Goal: Task Accomplishment & Management: Complete application form

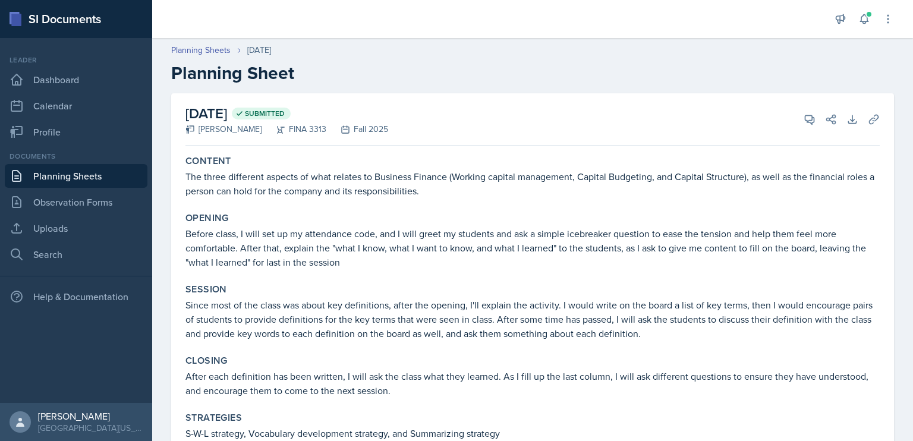
click at [97, 179] on link "Planning Sheets" at bounding box center [76, 176] width 143 height 24
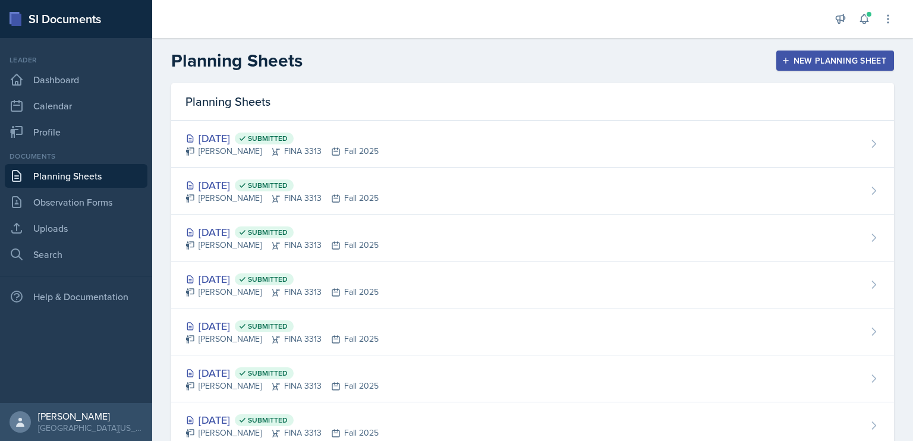
click at [780, 68] on button "New Planning Sheet" at bounding box center [835, 61] width 118 height 20
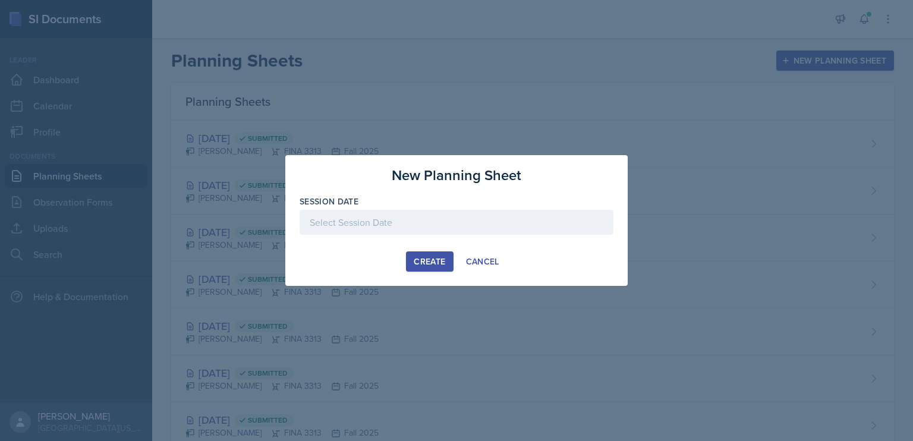
click at [418, 213] on div at bounding box center [457, 222] width 314 height 25
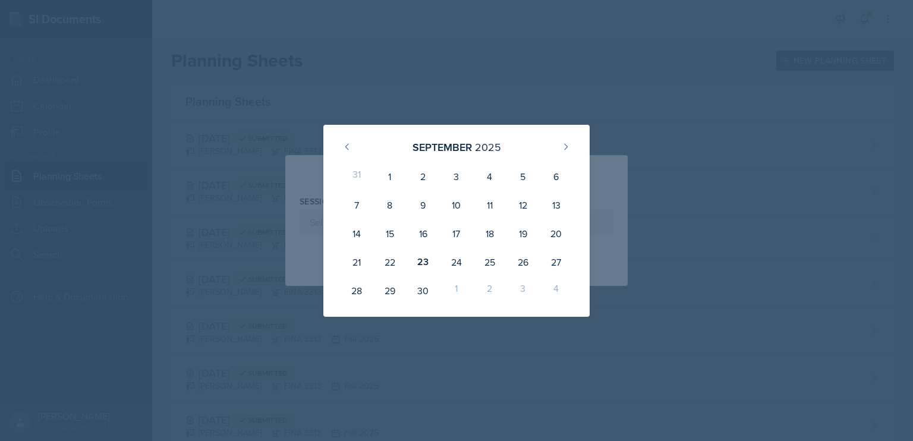
click at [457, 263] on div "24" at bounding box center [456, 262] width 33 height 29
type input "[DATE]"
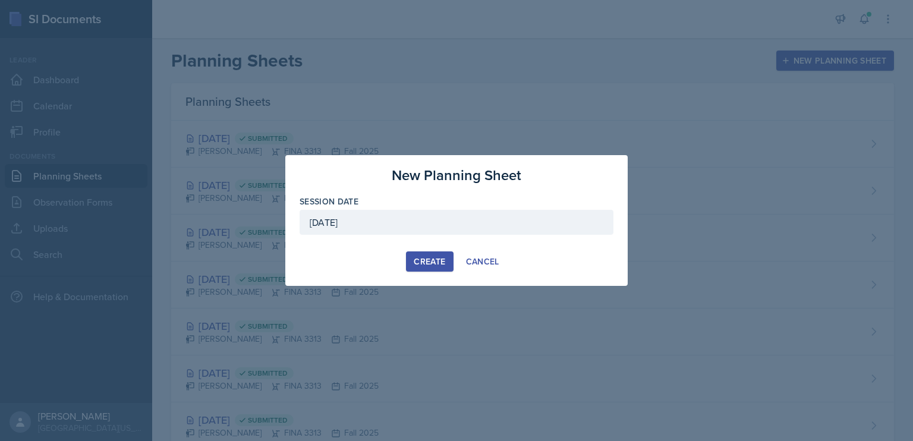
click at [427, 261] on div "Create" at bounding box center [429, 262] width 31 height 10
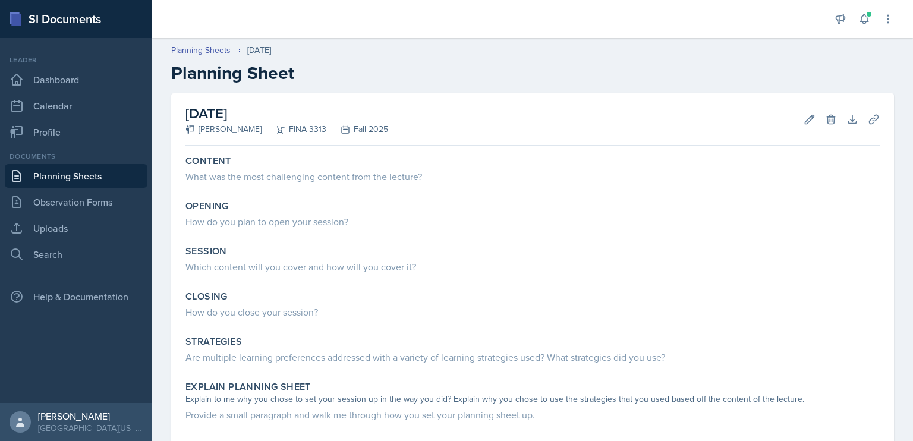
click at [435, 175] on div "What was the most challenging content from the lecture?" at bounding box center [532, 176] width 694 height 14
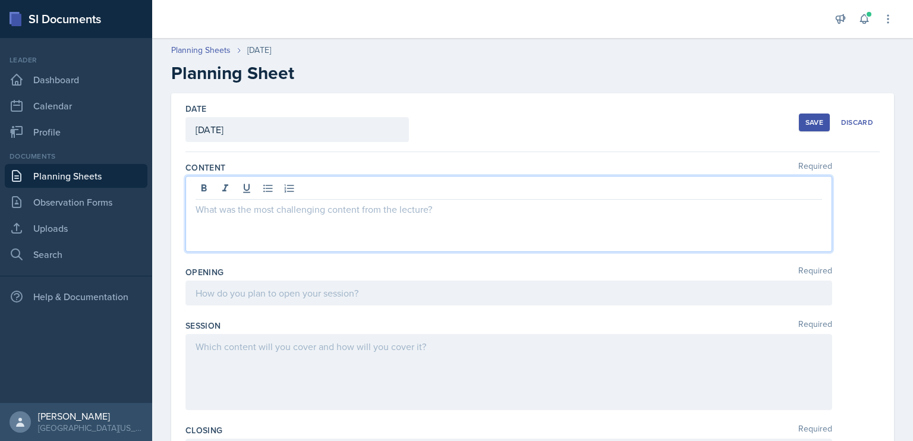
click at [410, 186] on div at bounding box center [508, 214] width 647 height 76
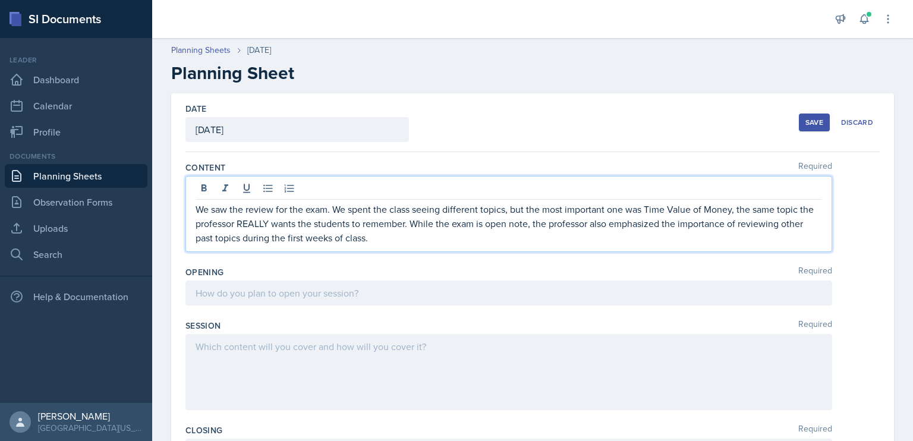
click at [361, 294] on div at bounding box center [508, 292] width 647 height 25
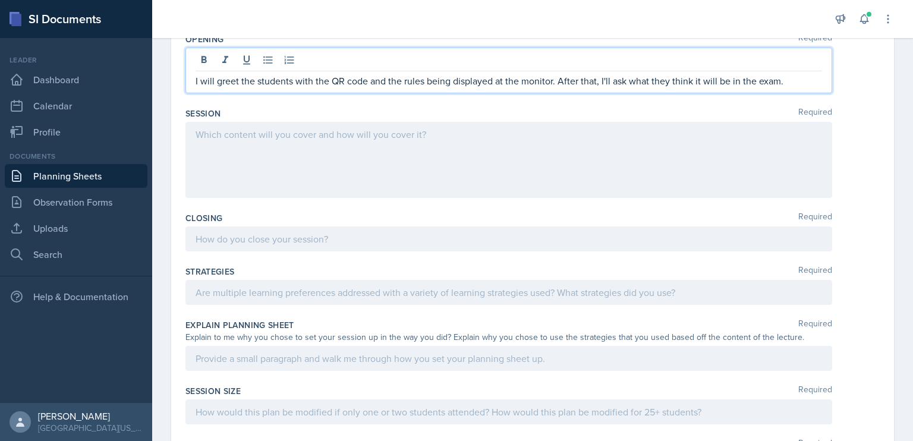
scroll to position [233, 0]
click at [376, 298] on div at bounding box center [508, 292] width 647 height 25
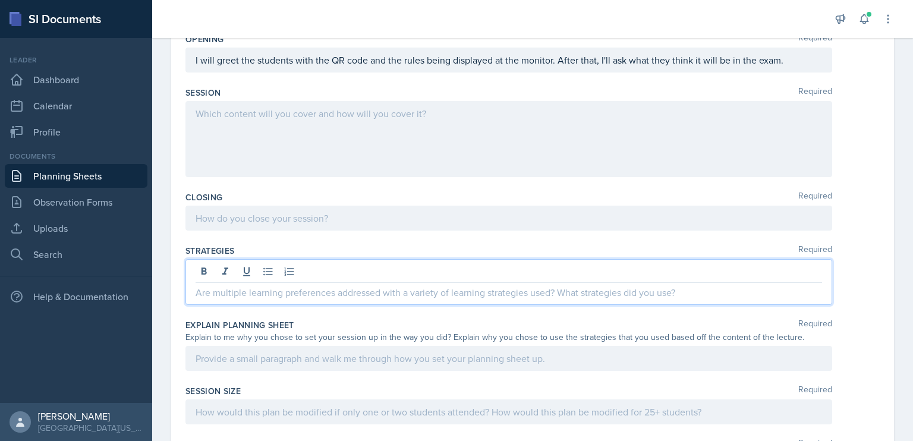
scroll to position [254, 0]
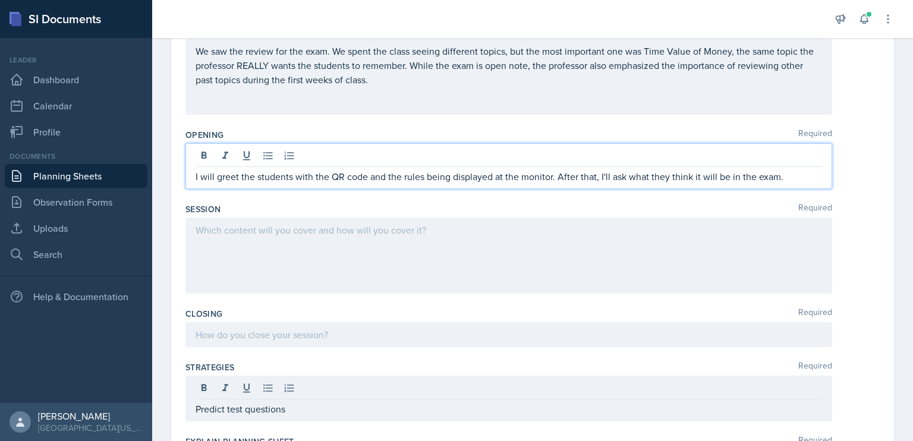
click at [792, 169] on p "I will greet the students with the QR code and the rules being displayed at the…" at bounding box center [509, 176] width 626 height 14
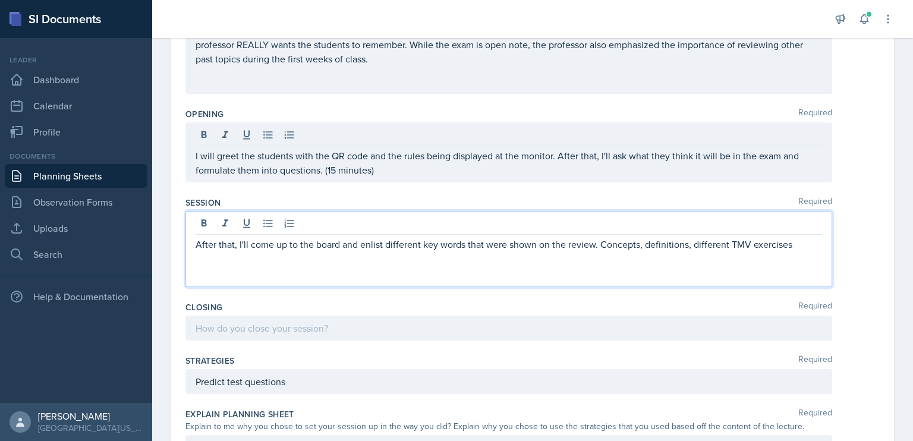
click at [691, 245] on p "After that, I'll come up to the board and enlist different key words that were …" at bounding box center [509, 244] width 626 height 14
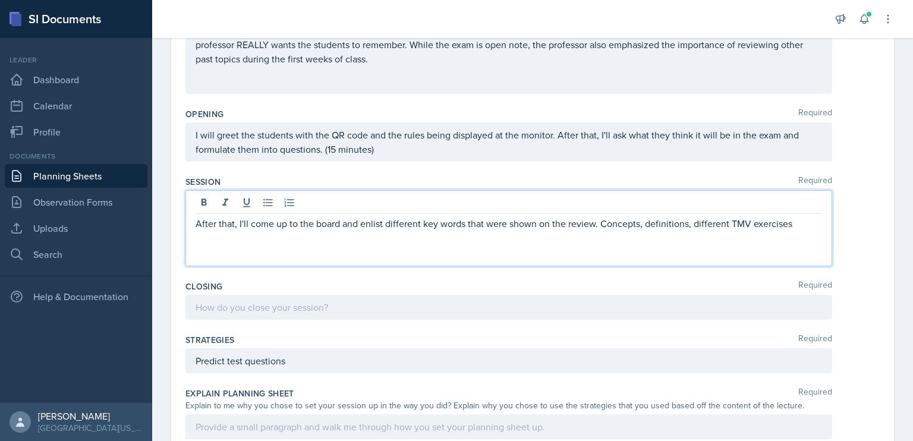
scroll to position [138, 0]
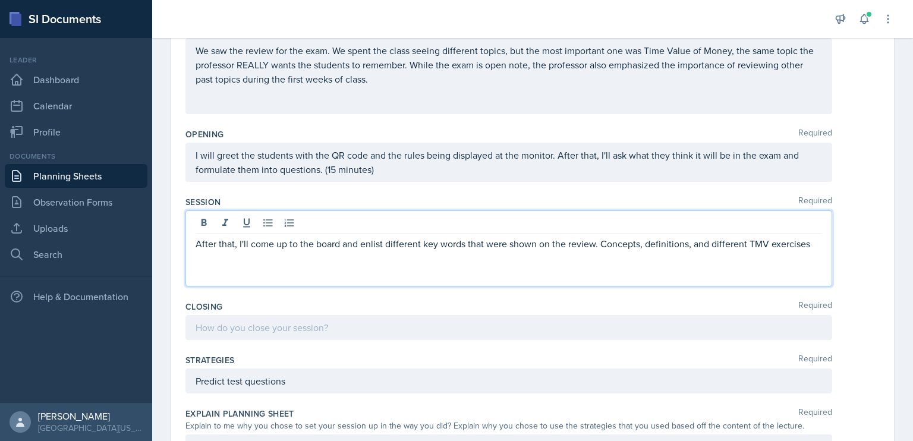
click at [810, 247] on p "After that, I'll come up to the board and enlist different key words that were …" at bounding box center [509, 244] width 626 height 14
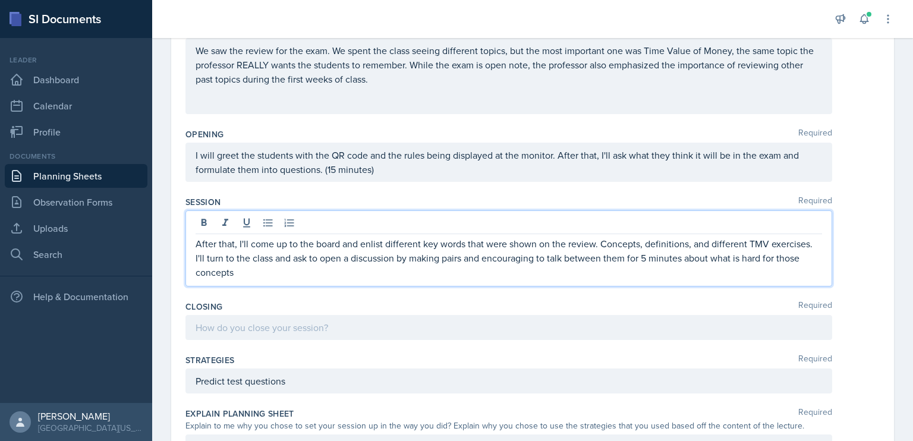
click at [765, 261] on p "After that, I'll come up to the board and enlist different key words that were …" at bounding box center [509, 258] width 626 height 43
click at [515, 270] on p "After that, I'll come up to the board and enlist different key words that were …" at bounding box center [509, 258] width 626 height 43
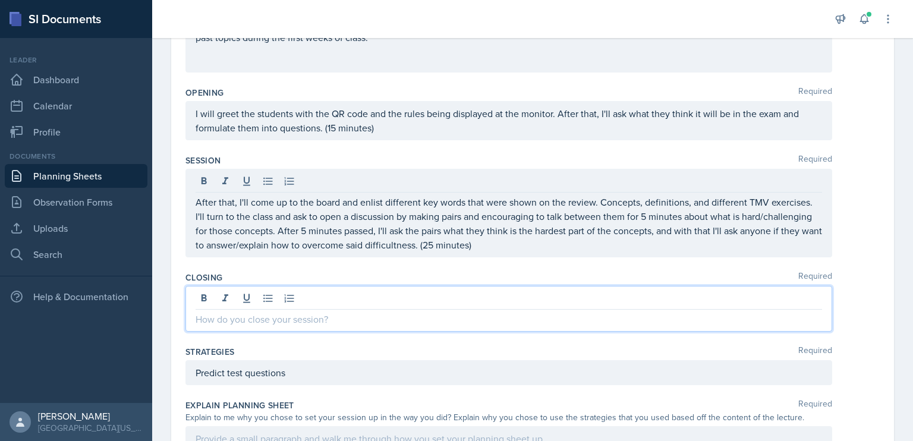
scroll to position [180, 0]
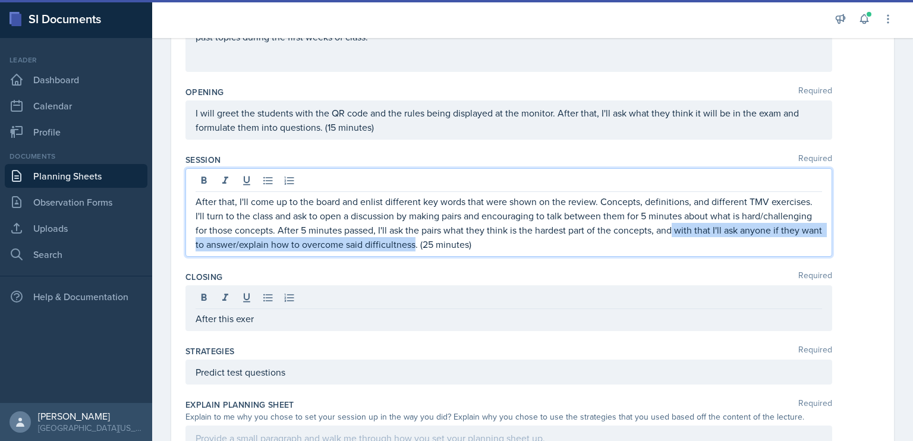
drag, startPoint x: 499, startPoint y: 244, endPoint x: 745, endPoint y: 229, distance: 247.1
click at [745, 229] on p "After that, I'll come up to the board and enlist different key words that were …" at bounding box center [509, 222] width 626 height 57
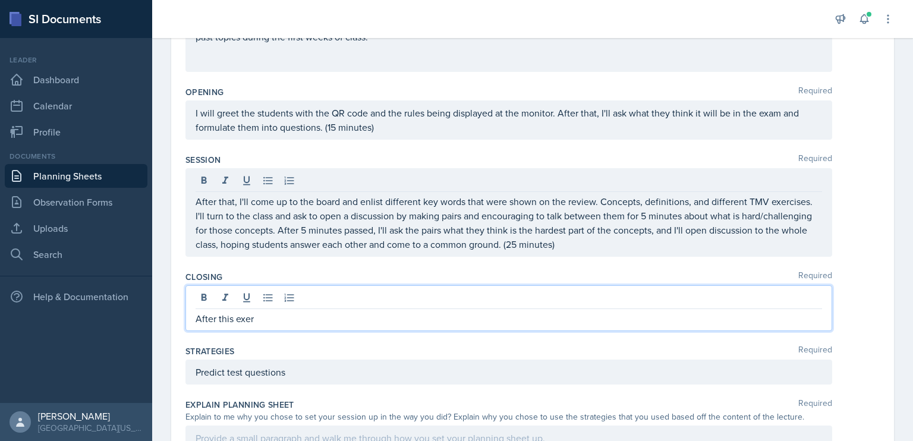
click at [427, 322] on p "After this exer" at bounding box center [509, 318] width 626 height 14
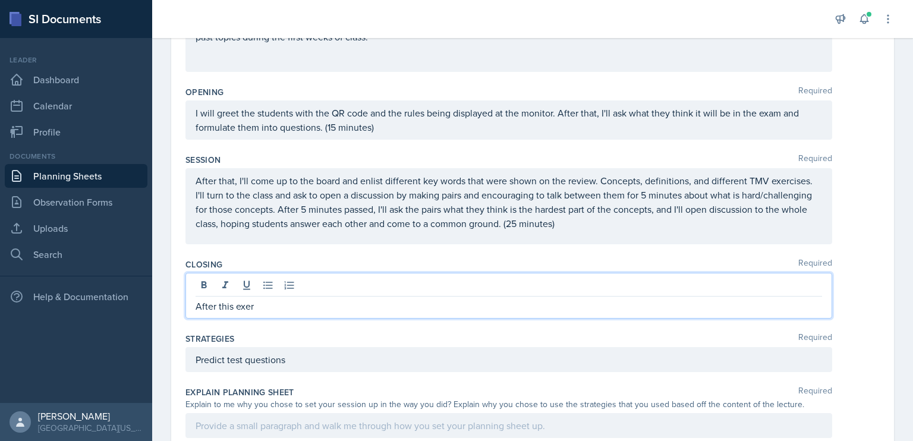
scroll to position [168, 0]
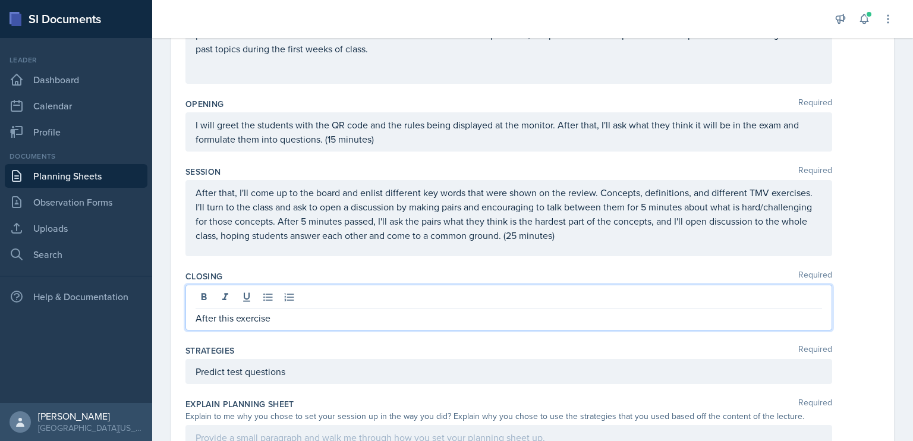
click at [353, 377] on div "Predict test questions" at bounding box center [508, 371] width 647 height 25
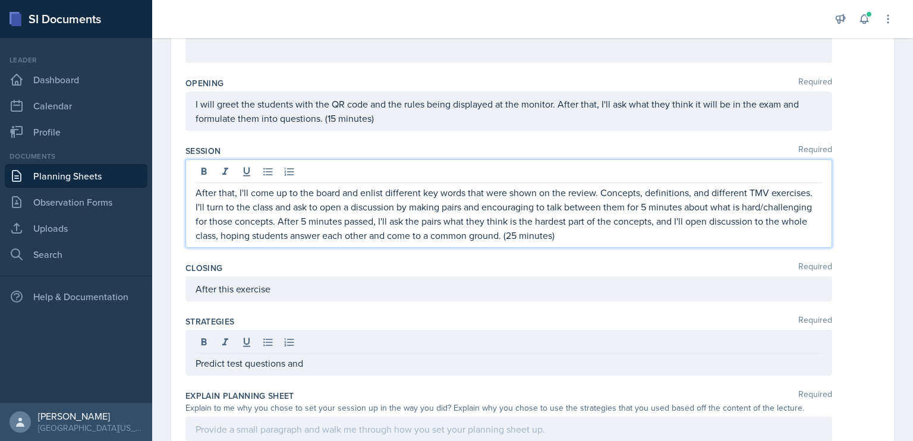
scroll to position [201, 0]
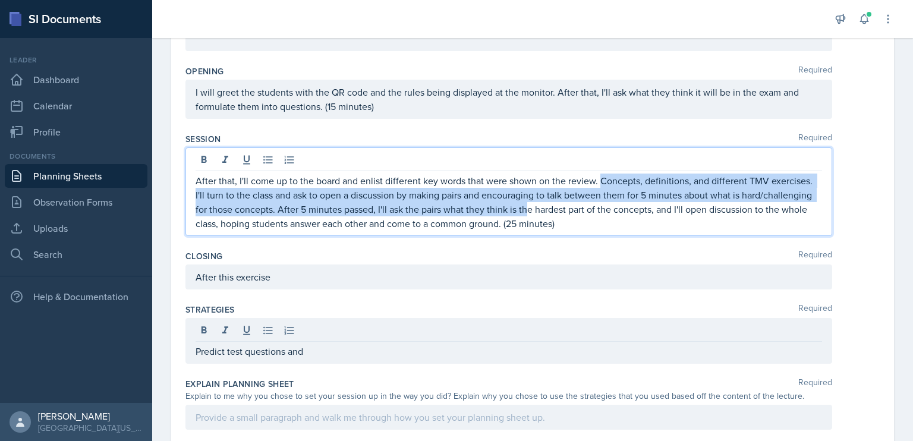
drag, startPoint x: 601, startPoint y: 215, endPoint x: 600, endPoint y: 179, distance: 35.1
click at [600, 179] on p "After that, I'll come up to the board and enlist different key words that were …" at bounding box center [509, 202] width 626 height 57
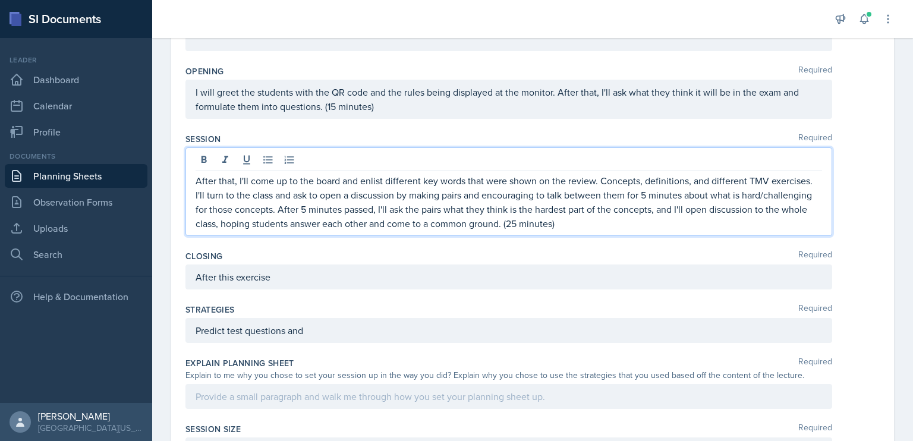
click at [361, 180] on p "After that, I'll come up to the board and enlist different key words that were …" at bounding box center [509, 202] width 626 height 57
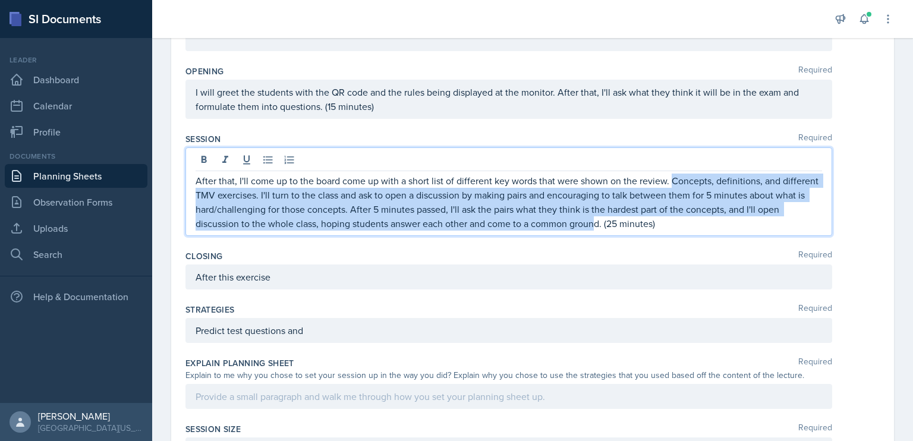
drag, startPoint x: 631, startPoint y: 223, endPoint x: 670, endPoint y: 178, distance: 60.7
click at [670, 178] on p "After that, I'll come up to the board come up with a short list of different ke…" at bounding box center [509, 202] width 626 height 57
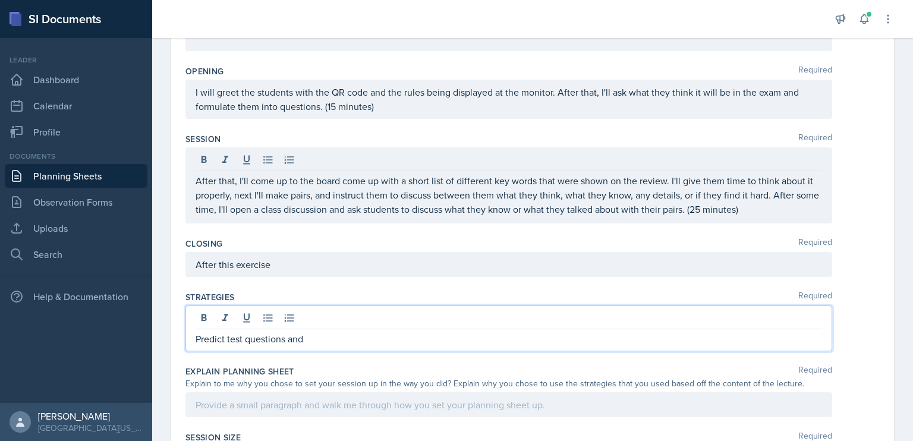
click at [285, 320] on div "Predict test questions and" at bounding box center [508, 328] width 647 height 46
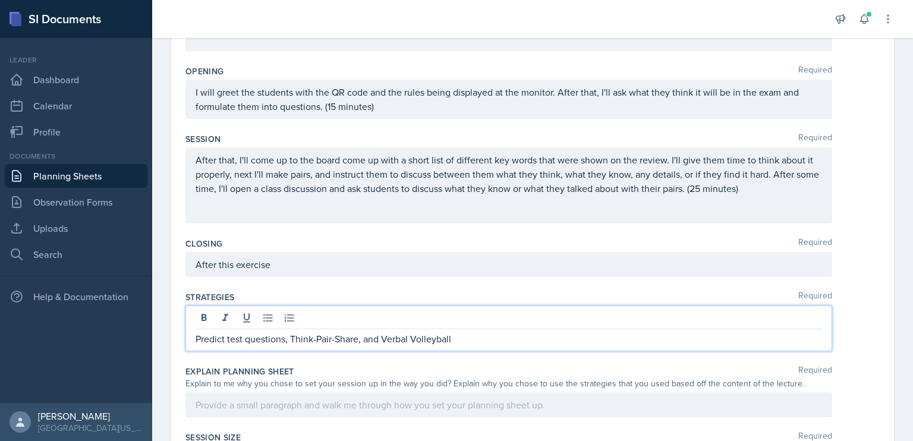
scroll to position [221, 0]
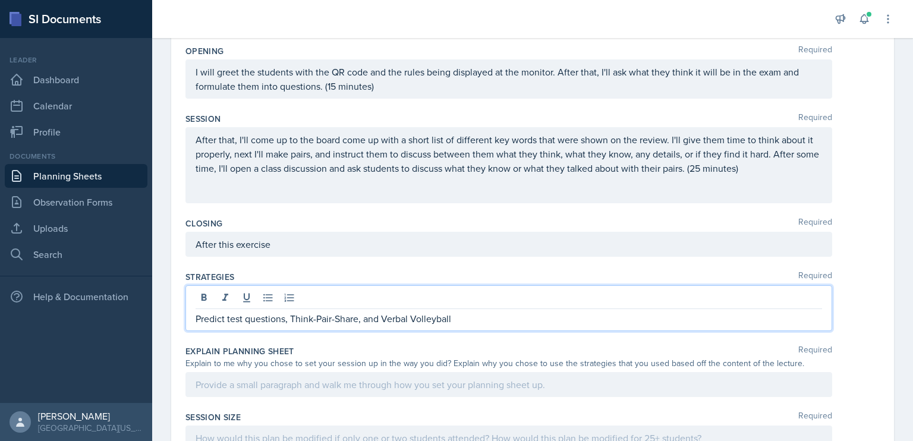
click at [308, 251] on p "After this exercise" at bounding box center [509, 244] width 626 height 14
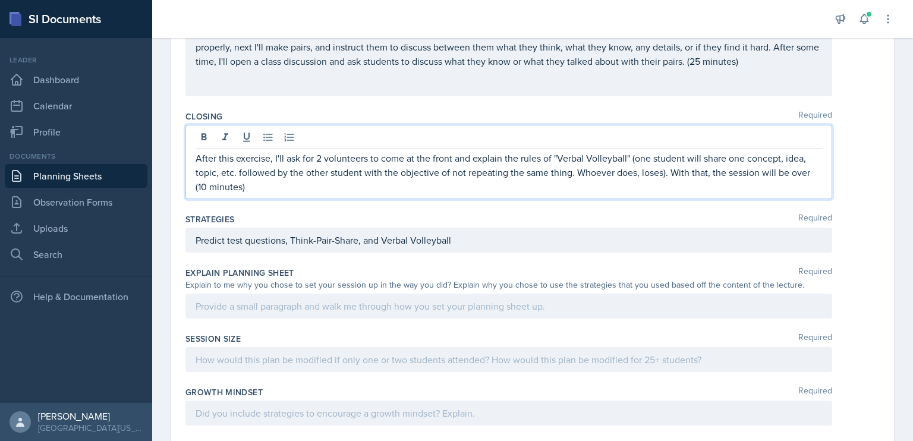
click at [310, 300] on p at bounding box center [509, 306] width 626 height 14
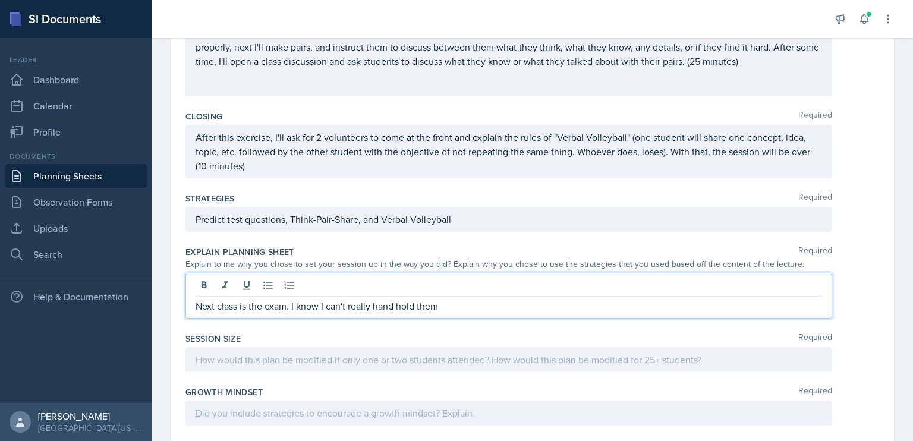
click at [368, 307] on p "Next class is the exam. I know I can't really hand hold them" at bounding box center [509, 306] width 626 height 14
click at [447, 305] on p "Next class is the exam. I know I can't handhold them" at bounding box center [509, 306] width 626 height 14
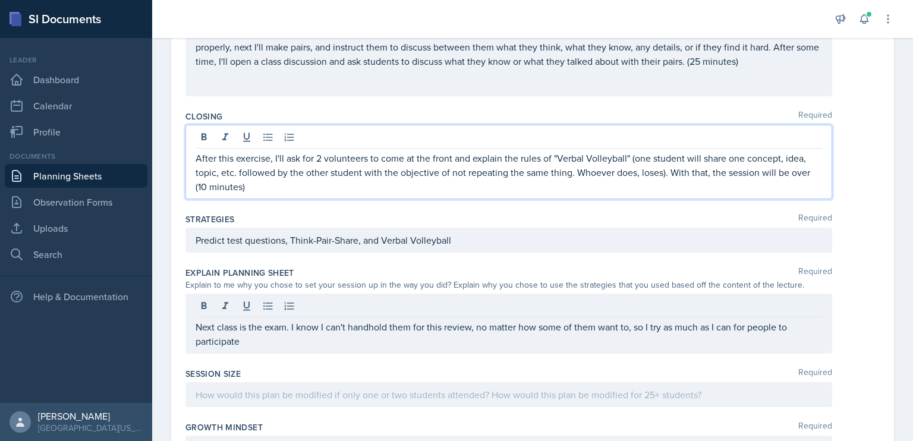
click at [633, 152] on p "After this exercise, I'll ask for 2 volunteers to come at the front and explain…" at bounding box center [509, 172] width 626 height 43
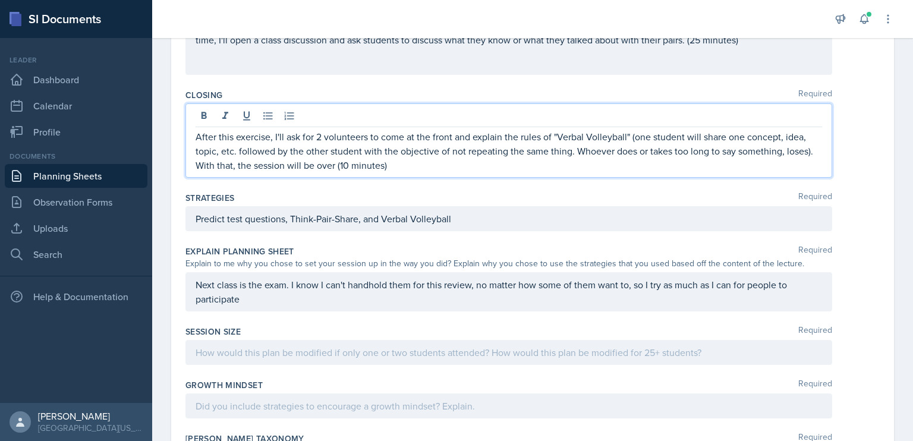
click at [565, 299] on p "Next class is the exam. I know I can't handhold them for this review, no matter…" at bounding box center [509, 292] width 626 height 29
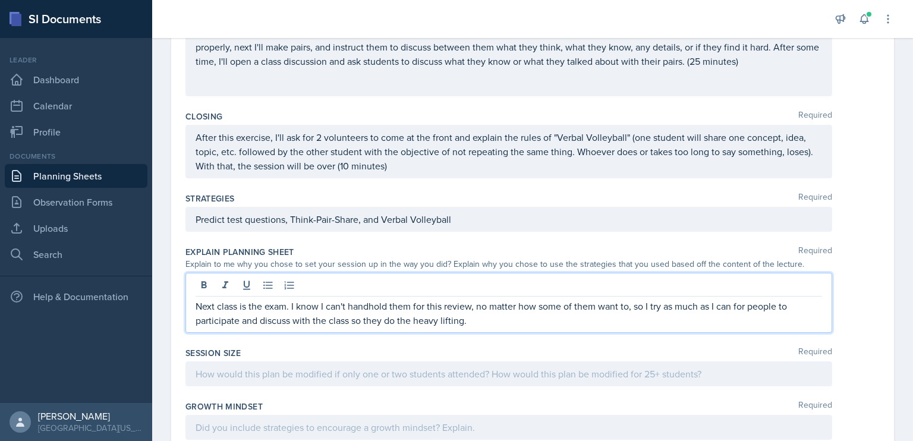
scroll to position [478, 0]
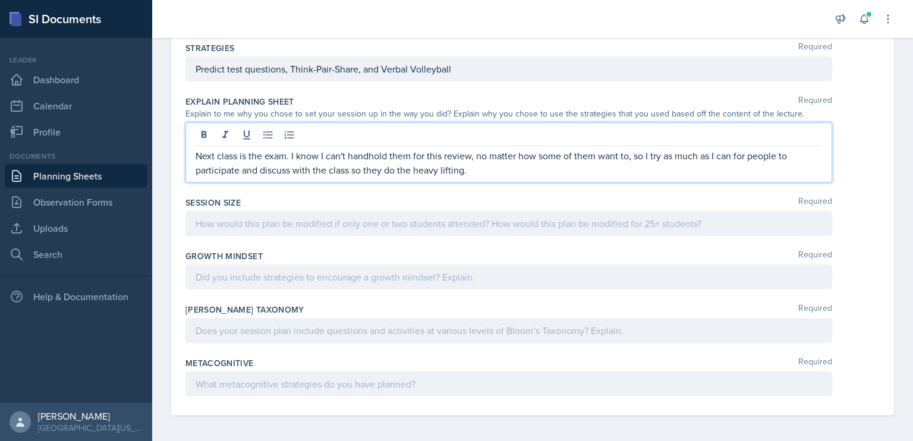
click at [442, 170] on p "Next class is the exam. I know I can't handhold them for this review, no matter…" at bounding box center [509, 163] width 626 height 29
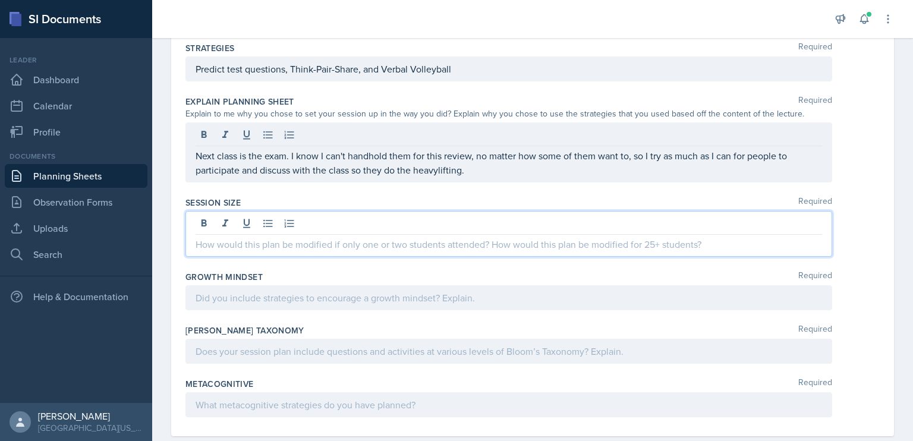
click at [433, 228] on div at bounding box center [508, 234] width 647 height 46
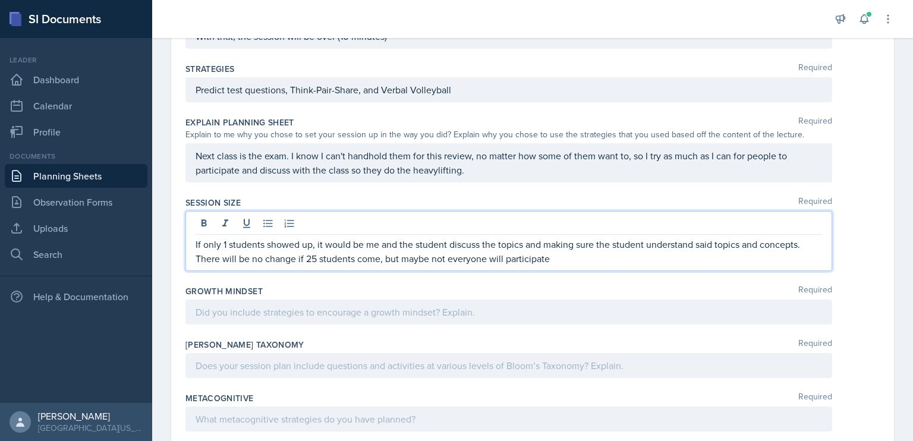
scroll to position [493, 0]
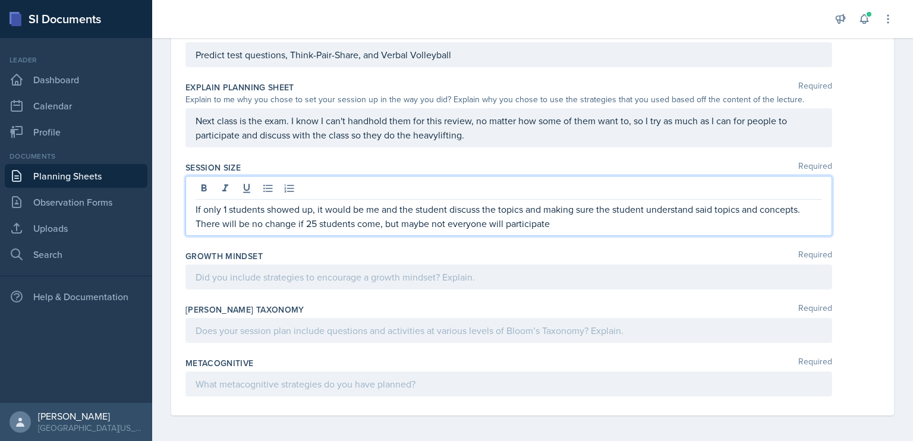
click at [386, 278] on p at bounding box center [509, 277] width 626 height 14
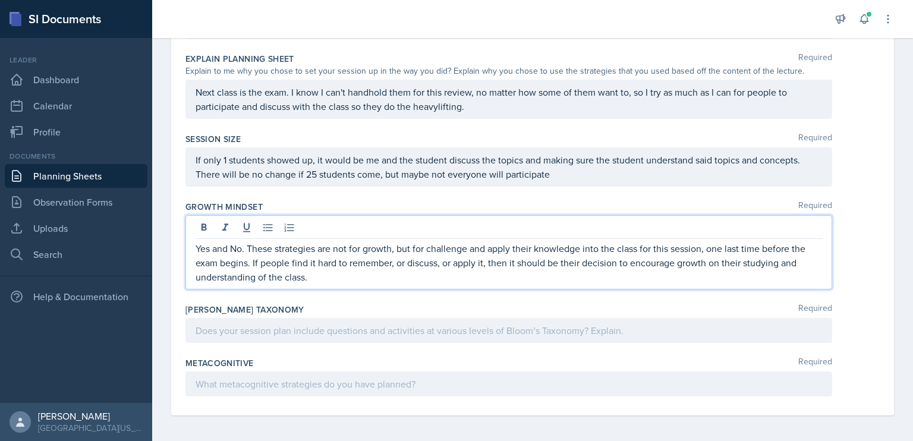
click at [366, 327] on p at bounding box center [509, 330] width 626 height 14
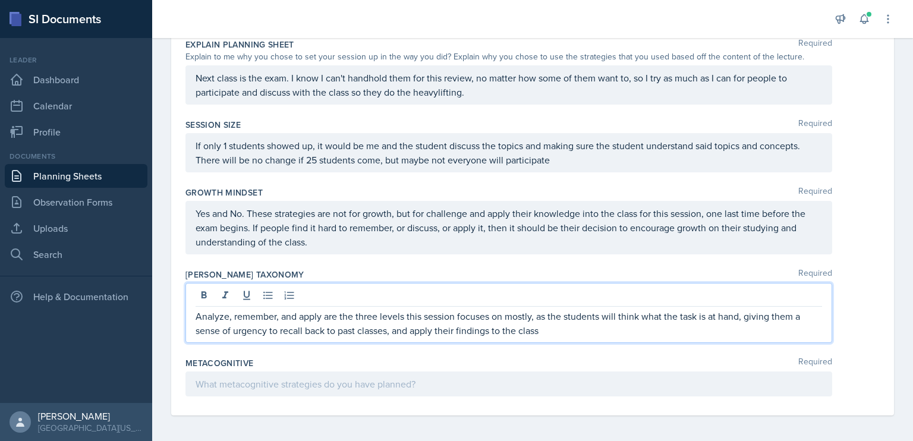
click at [365, 383] on p at bounding box center [509, 384] width 626 height 14
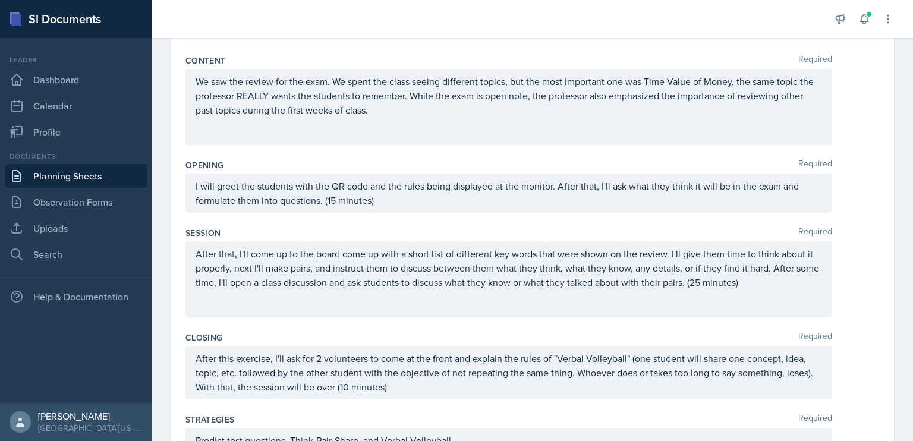
scroll to position [0, 0]
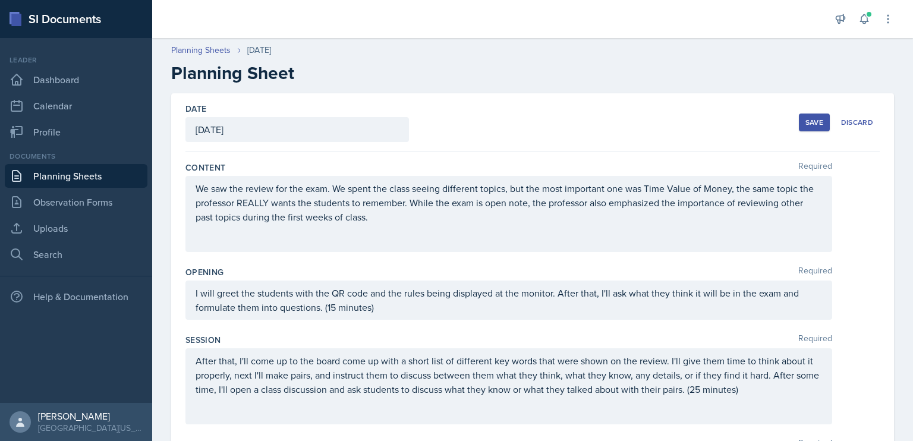
click at [814, 121] on div "Save" at bounding box center [814, 123] width 18 height 10
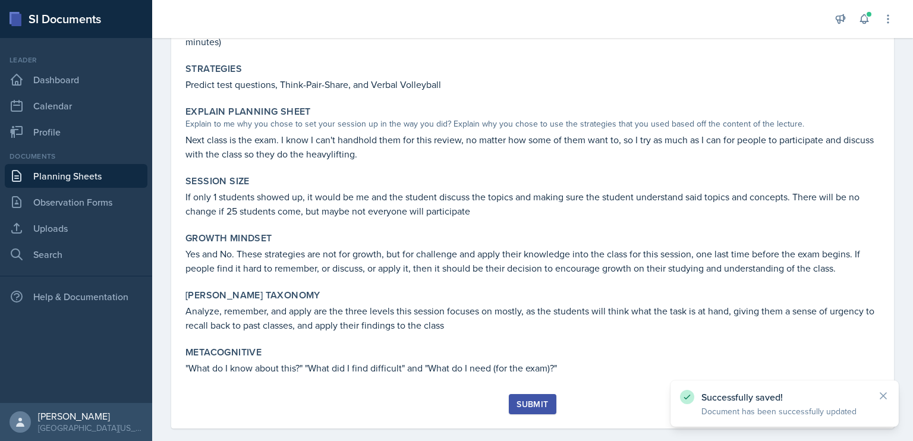
scroll to position [378, 0]
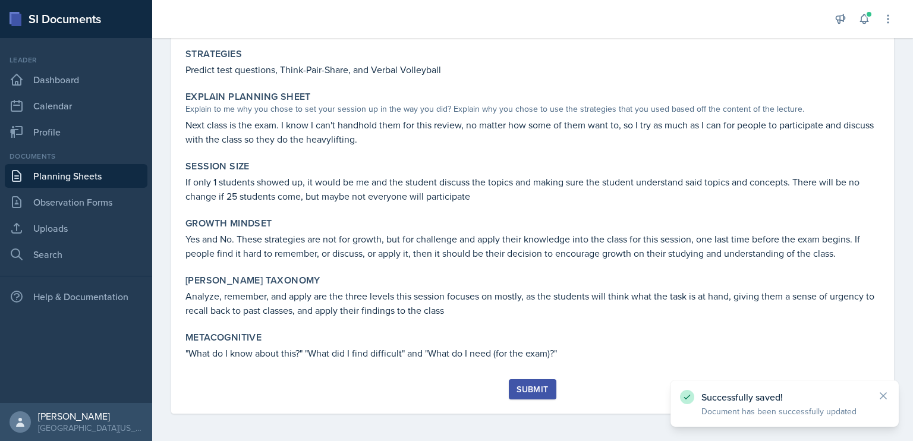
click at [536, 392] on div "Submit" at bounding box center [531, 389] width 31 height 10
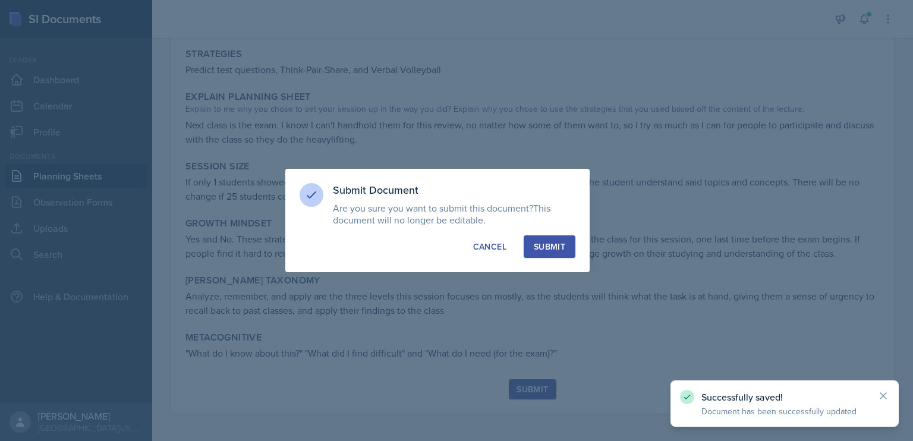
click at [555, 247] on div "Submit" at bounding box center [549, 247] width 31 height 12
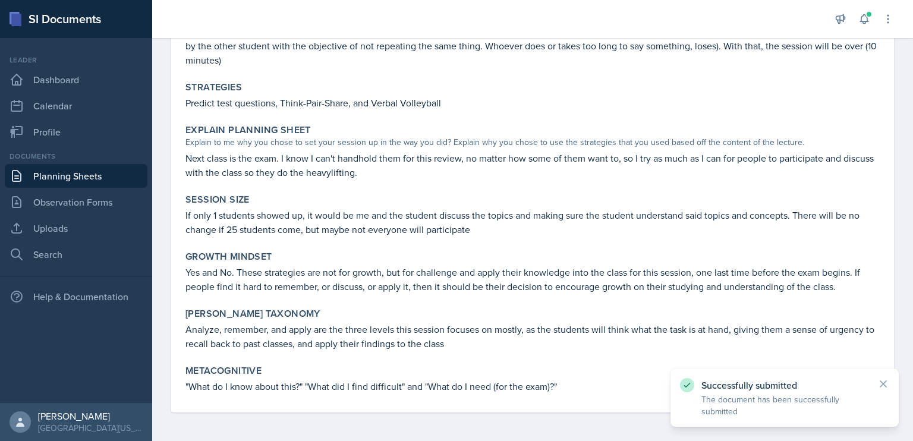
scroll to position [344, 0]
click at [103, 181] on link "Planning Sheets" at bounding box center [76, 176] width 143 height 24
